Goal: Transaction & Acquisition: Download file/media

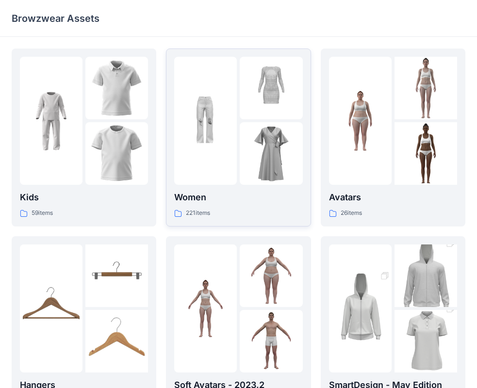
click at [230, 131] on img at bounding box center [205, 121] width 63 height 63
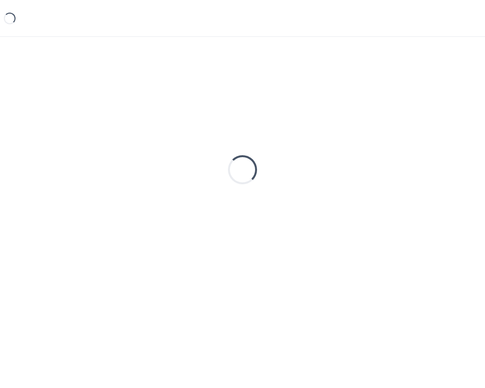
click at [230, 131] on div "Loading..." at bounding box center [243, 170] width 462 height 243
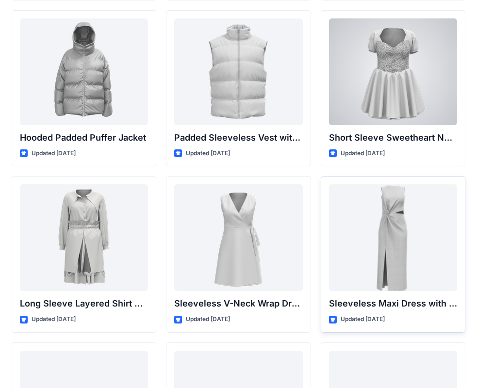
scroll to position [1207, 0]
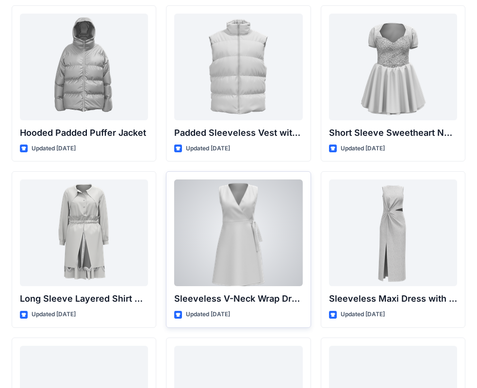
click at [246, 234] on div at bounding box center [238, 233] width 128 height 107
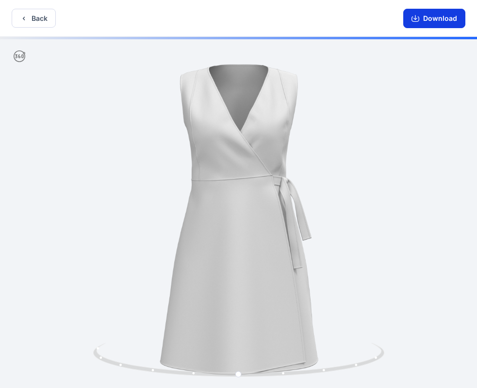
click at [421, 22] on button "Download" at bounding box center [434, 18] width 62 height 19
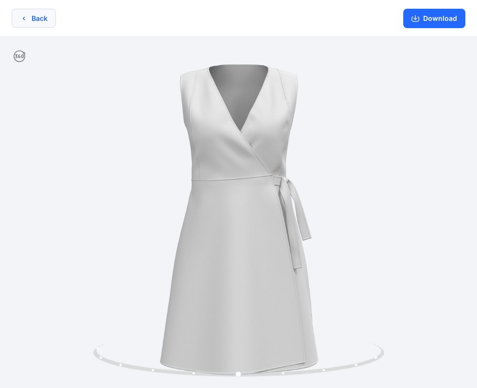
click at [21, 10] on button "Back" at bounding box center [34, 18] width 44 height 19
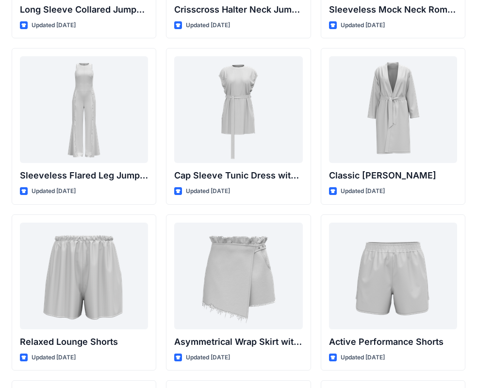
scroll to position [2177, 0]
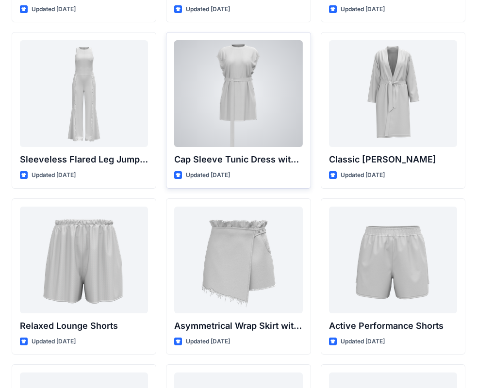
click at [279, 101] on div at bounding box center [238, 93] width 128 height 107
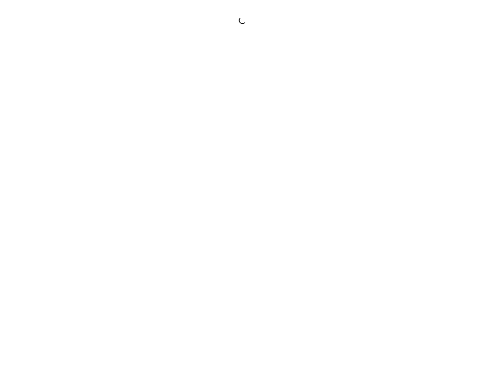
click at [279, 101] on div at bounding box center [242, 194] width 485 height 388
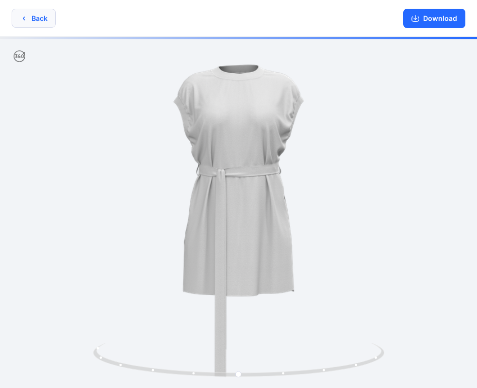
click at [41, 17] on button "Back" at bounding box center [34, 18] width 44 height 19
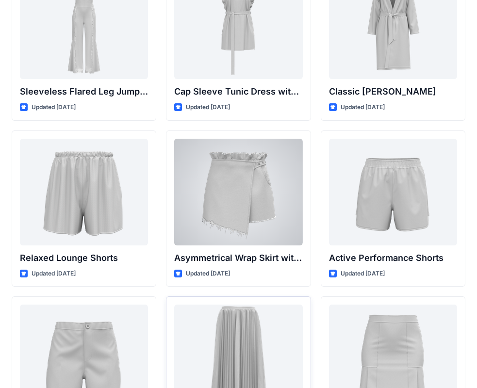
scroll to position [2357, 0]
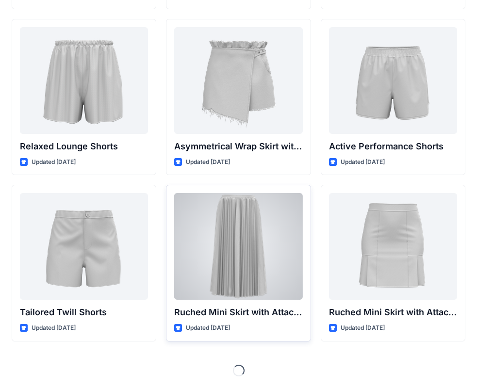
click at [261, 235] on div at bounding box center [238, 246] width 128 height 107
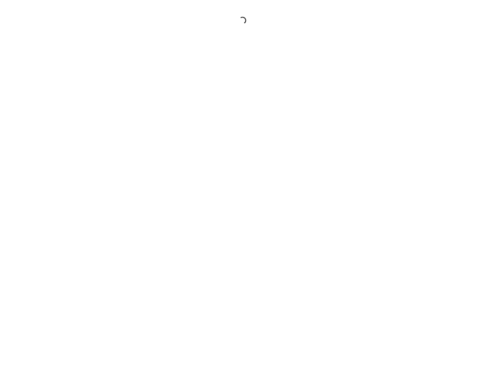
click at [260, 235] on div at bounding box center [242, 194] width 485 height 388
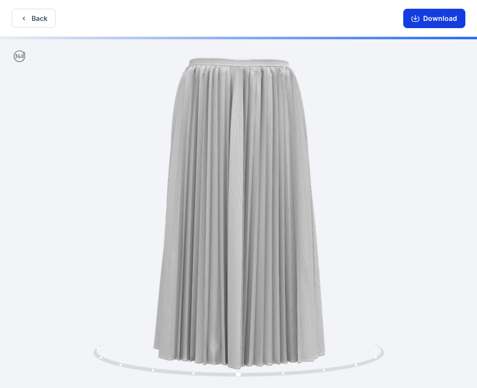
click at [422, 24] on button "Download" at bounding box center [434, 18] width 62 height 19
